Goal: Task Accomplishment & Management: Use online tool/utility

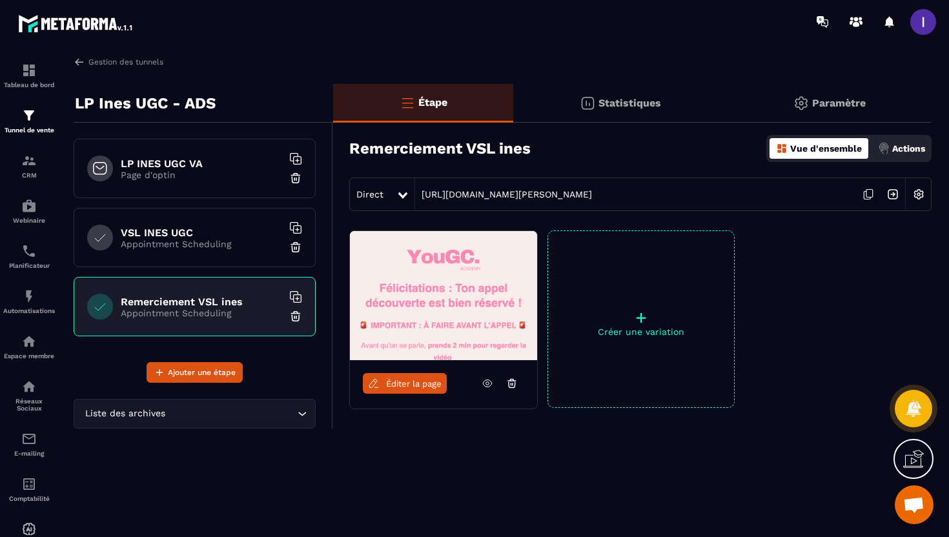
click at [193, 170] on p "Page d'optin" at bounding box center [201, 175] width 161 height 10
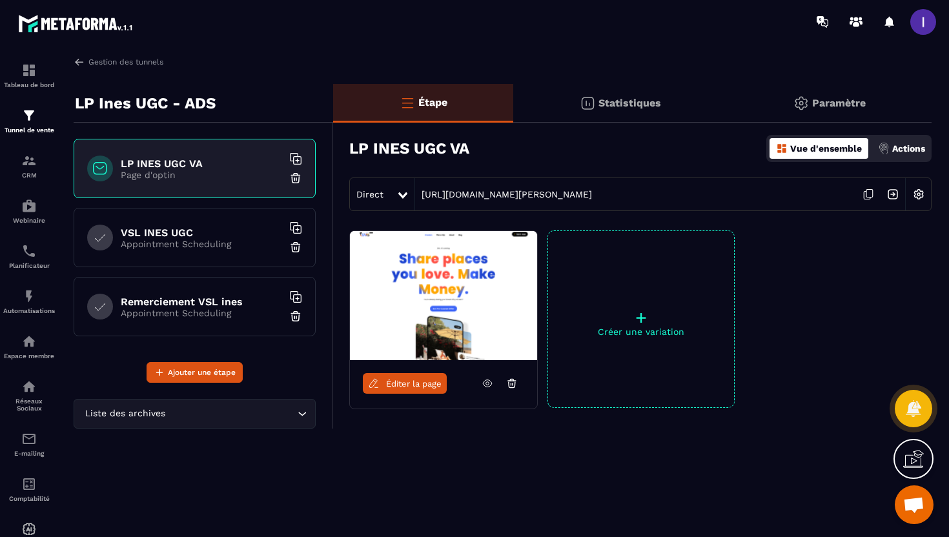
click at [866, 195] on icon at bounding box center [868, 194] width 25 height 25
click at [190, 239] on p "Appointment Scheduling" at bounding box center [201, 244] width 161 height 10
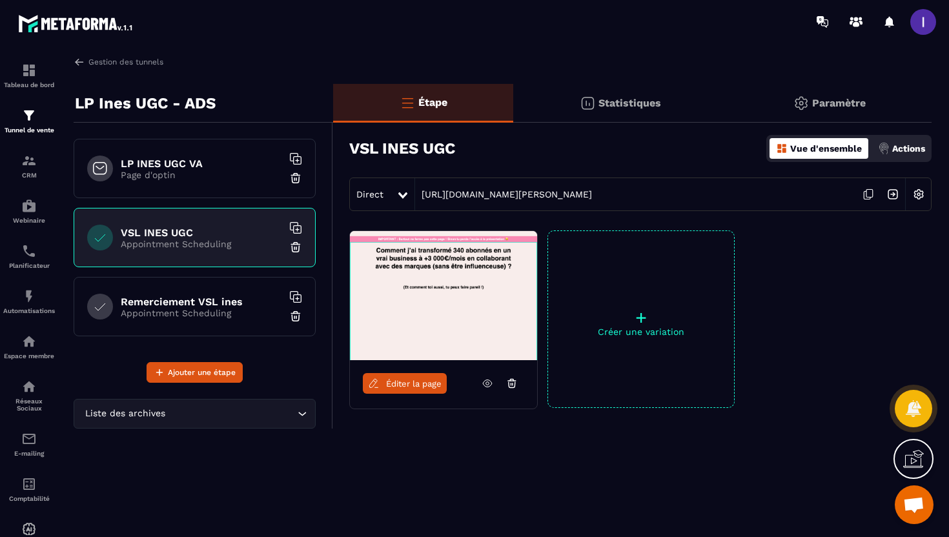
click at [870, 195] on icon at bounding box center [868, 194] width 25 height 25
click at [896, 196] on img at bounding box center [892, 194] width 25 height 25
click at [185, 298] on h6 "Remerciement VSL ines" at bounding box center [201, 302] width 161 height 12
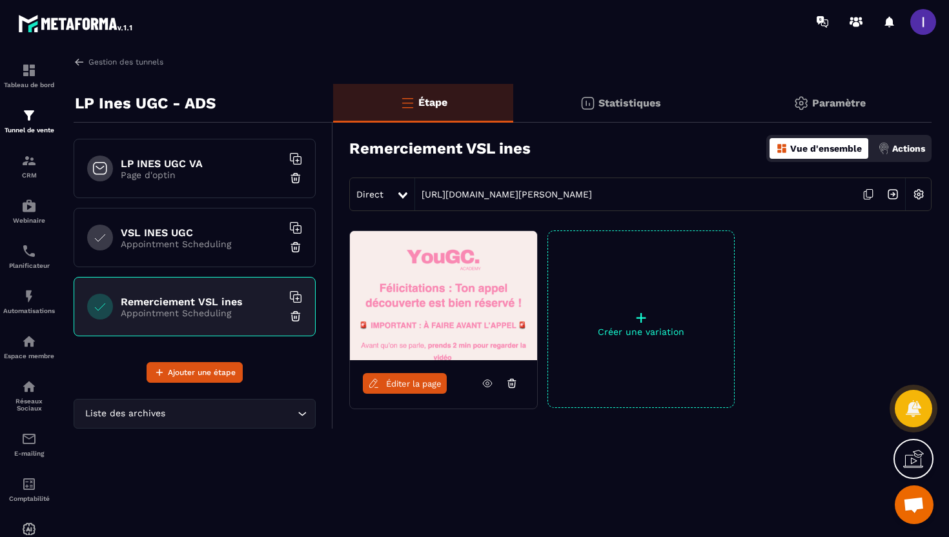
click at [894, 195] on img at bounding box center [892, 194] width 25 height 25
